Goal: Obtain resource: Obtain resource

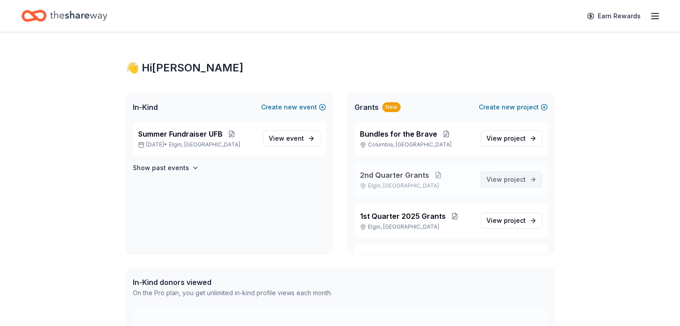
click at [504, 180] on span "project" at bounding box center [515, 180] width 22 height 8
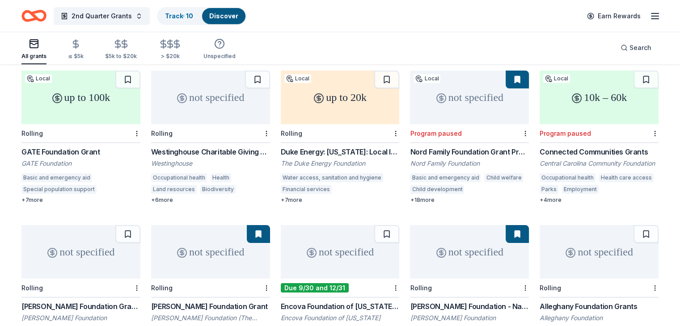
scroll to position [45, 0]
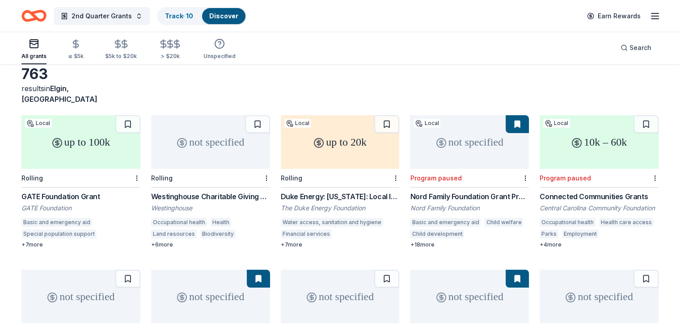
click at [351, 131] on div "up to 20k" at bounding box center [340, 142] width 119 height 54
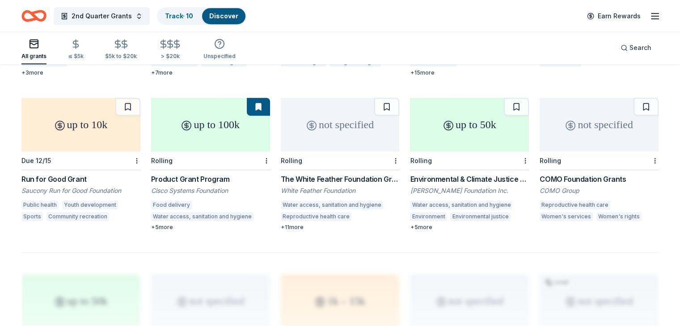
scroll to position [492, 0]
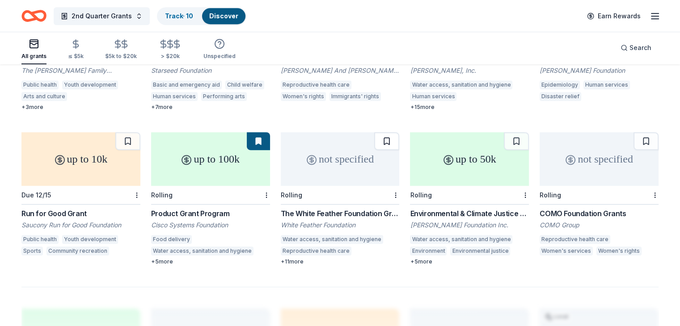
click at [385, 132] on button at bounding box center [386, 141] width 25 height 18
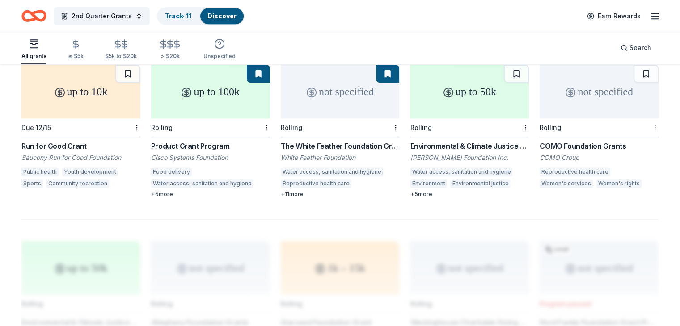
scroll to position [537, 0]
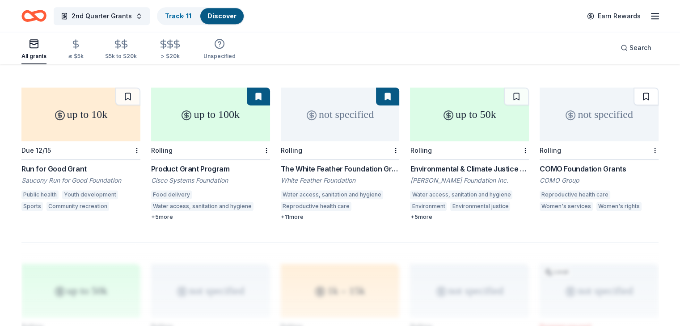
click at [634, 88] on button at bounding box center [646, 97] width 25 height 18
click at [638, 88] on button at bounding box center [646, 97] width 23 height 18
click at [635, 89] on button at bounding box center [646, 97] width 23 height 18
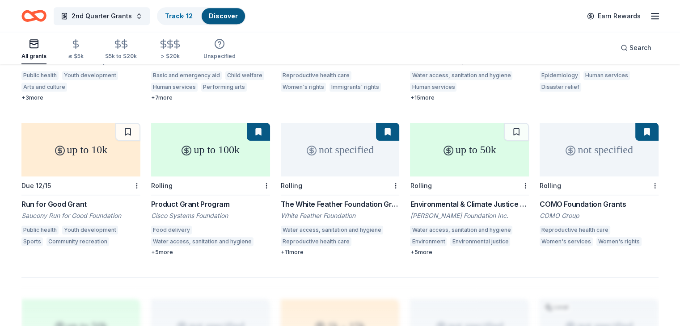
scroll to position [447, 0]
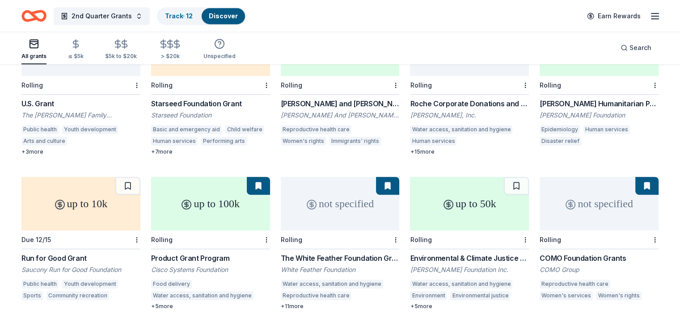
click at [635, 177] on button at bounding box center [646, 186] width 23 height 18
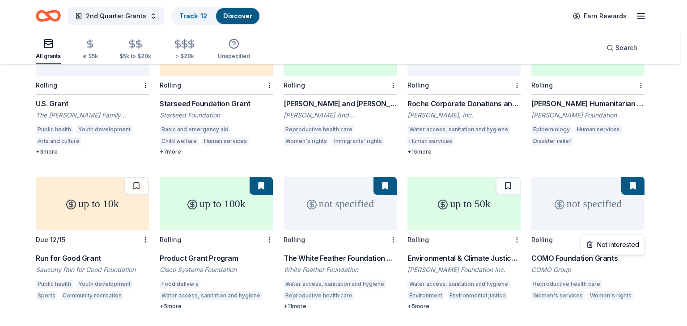
click at [627, 245] on div "Not interested" at bounding box center [613, 245] width 60 height 16
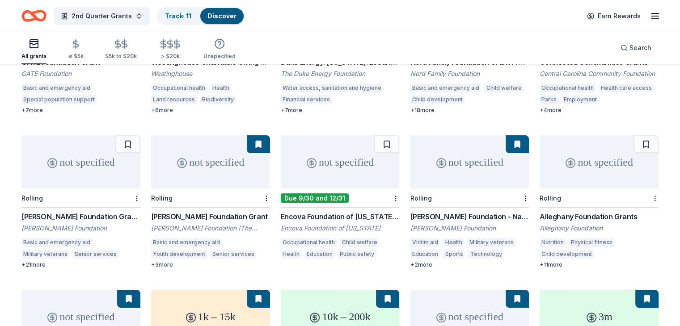
scroll to position [179, 0]
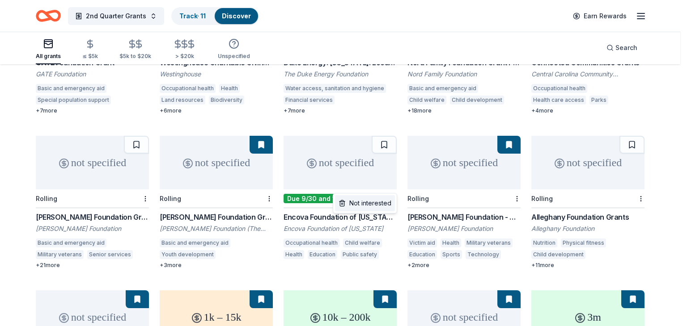
click at [377, 204] on div "Not interested" at bounding box center [365, 203] width 60 height 16
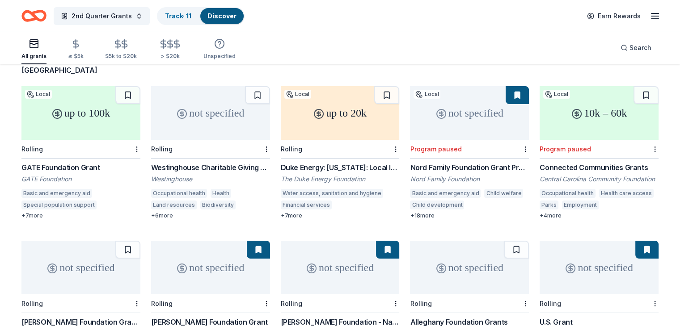
scroll to position [89, 0]
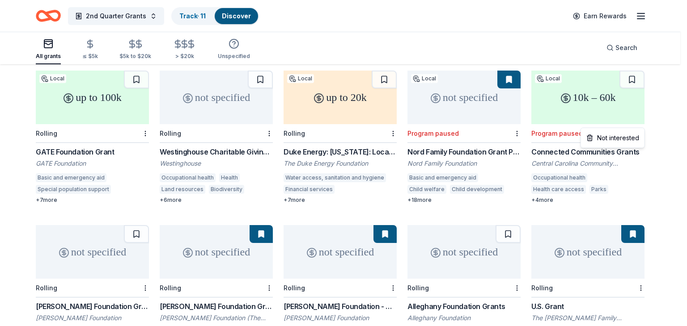
click at [640, 122] on html "2nd Quarter Grants Track · 11 Discover Earn Rewards All grants ≤ $5k $5k to $20…" at bounding box center [343, 74] width 687 height 326
click at [627, 139] on div "Not interested" at bounding box center [613, 138] width 60 height 16
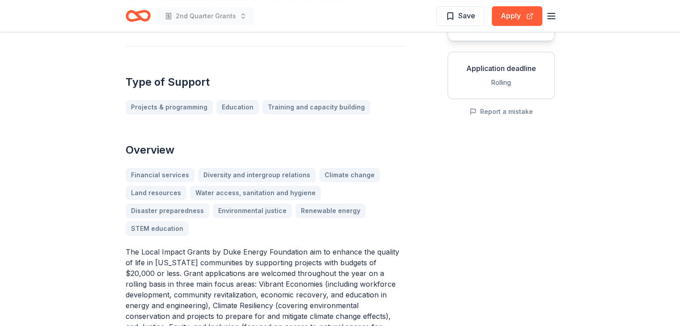
scroll to position [134, 0]
